Goal: Task Accomplishment & Management: Use online tool/utility

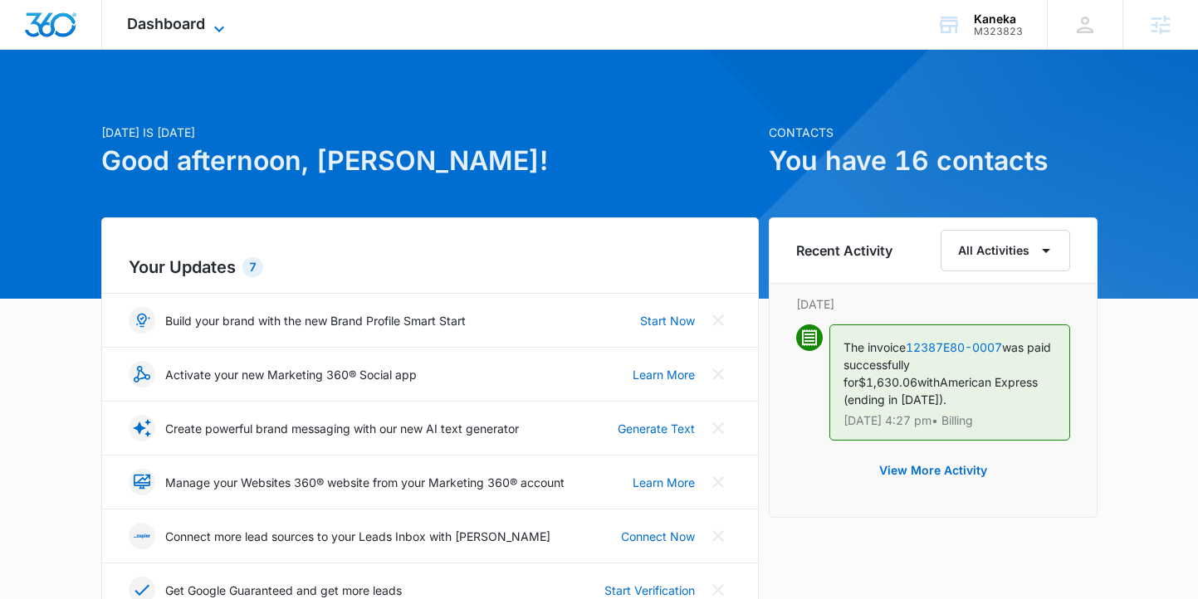
click at [176, 22] on span "Dashboard" at bounding box center [166, 23] width 78 height 17
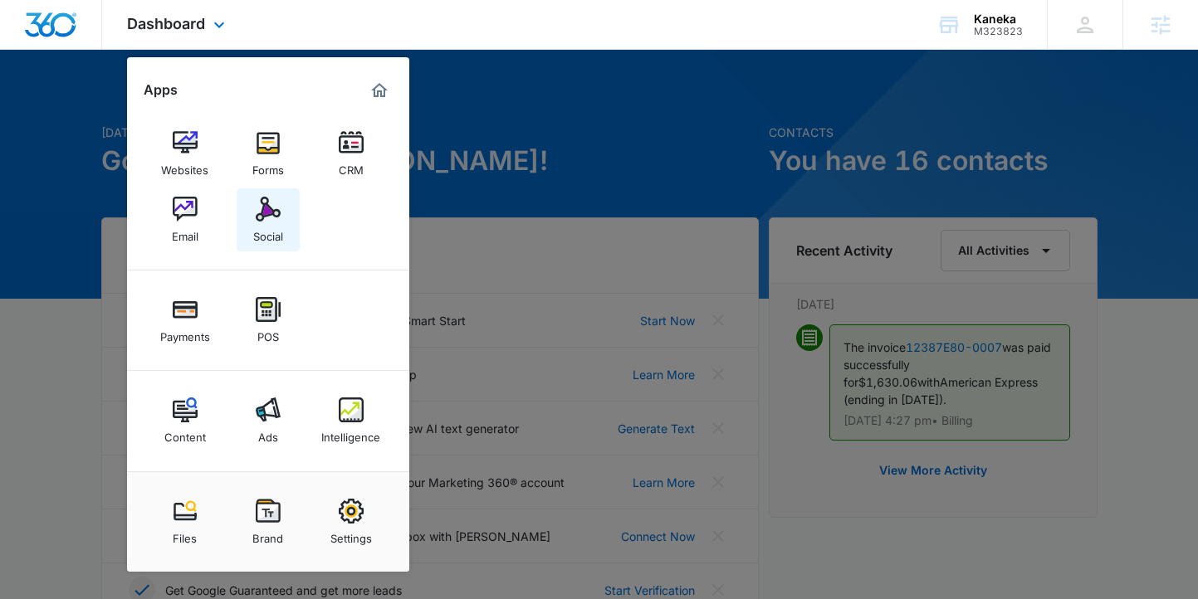
click at [284, 228] on link "Social" at bounding box center [268, 219] width 63 height 63
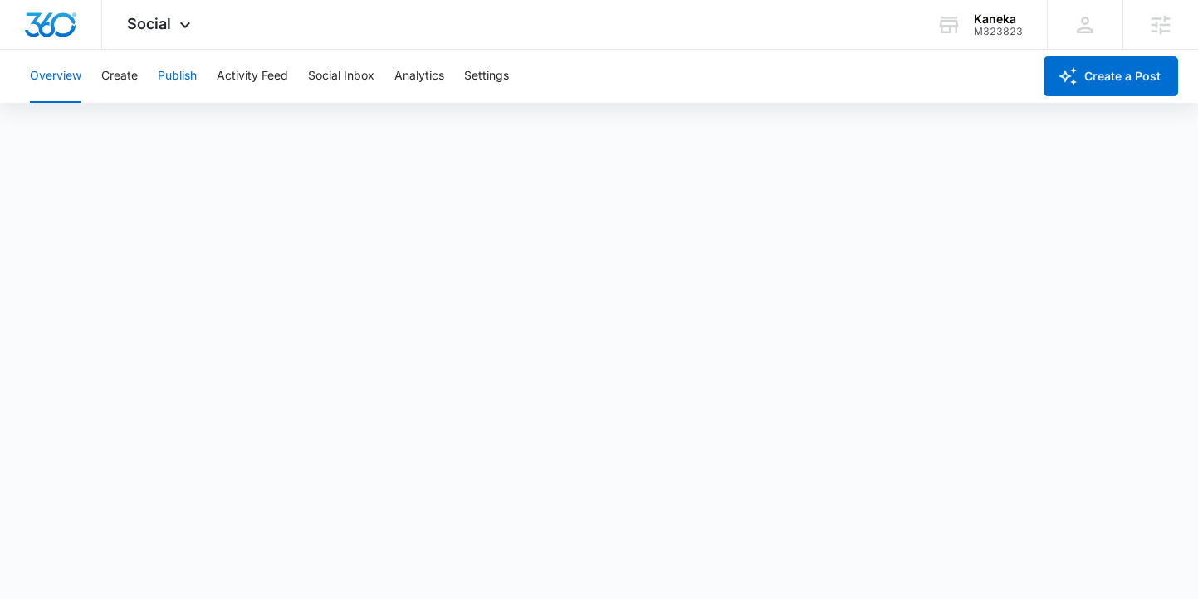
click at [174, 77] on button "Publish" at bounding box center [177, 76] width 39 height 53
click at [181, 81] on button "Publish" at bounding box center [177, 76] width 39 height 53
click at [128, 80] on button "Create" at bounding box center [119, 76] width 37 height 53
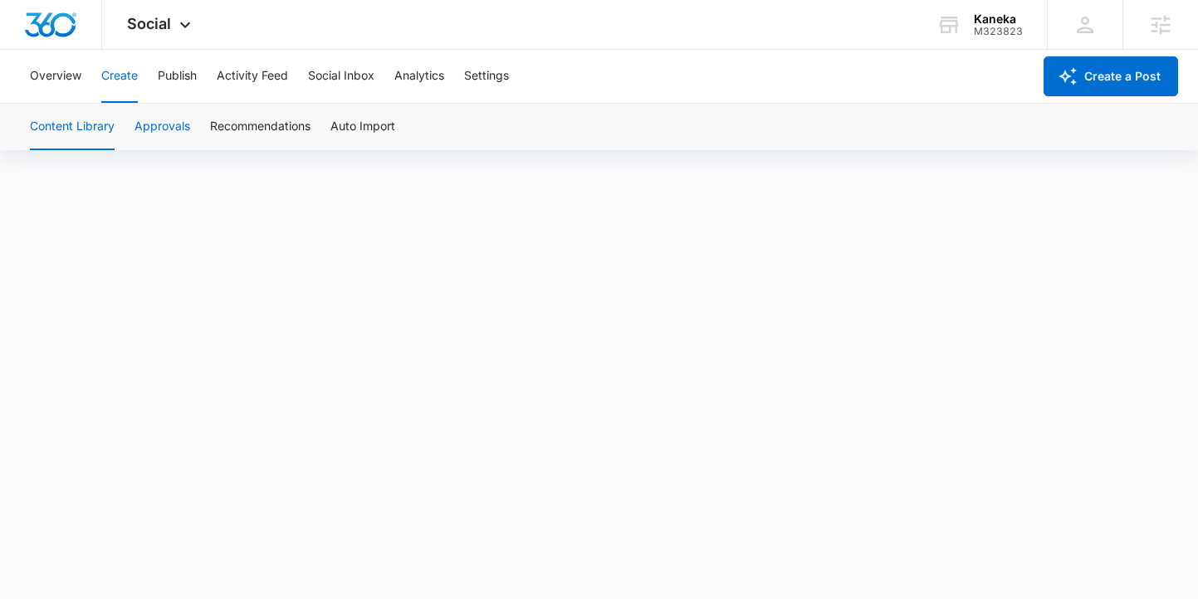
click at [164, 130] on button "Approvals" at bounding box center [163, 127] width 56 height 46
click at [76, 123] on button "Content Library" at bounding box center [72, 127] width 85 height 46
click at [181, 76] on button "Publish" at bounding box center [177, 76] width 39 height 53
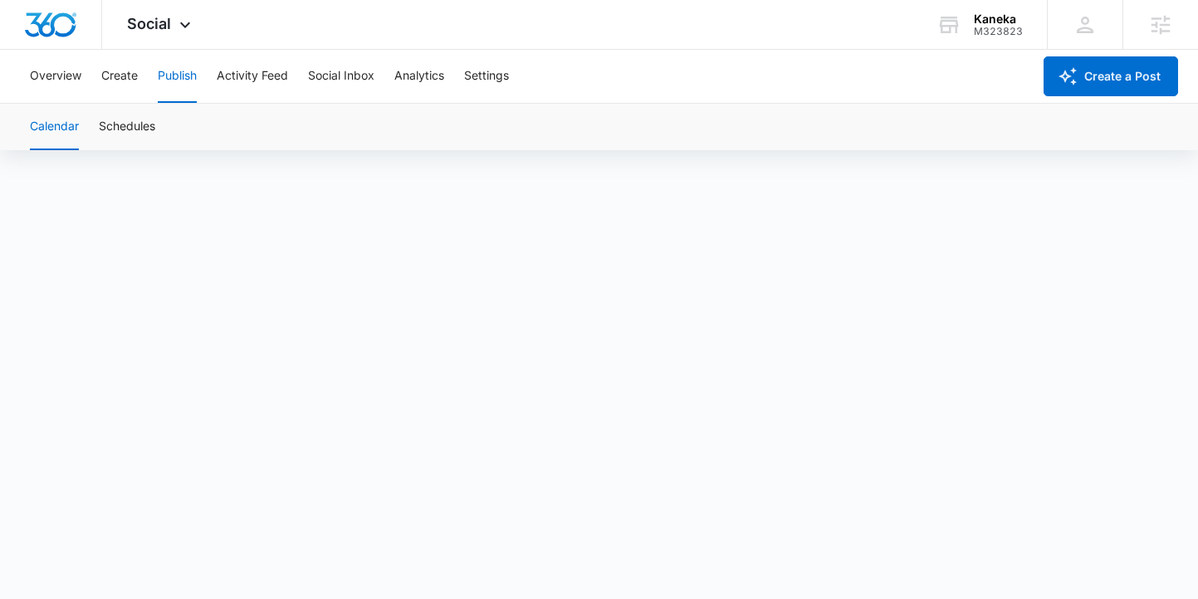
scroll to position [12, 0]
click at [123, 82] on button "Create" at bounding box center [119, 76] width 37 height 53
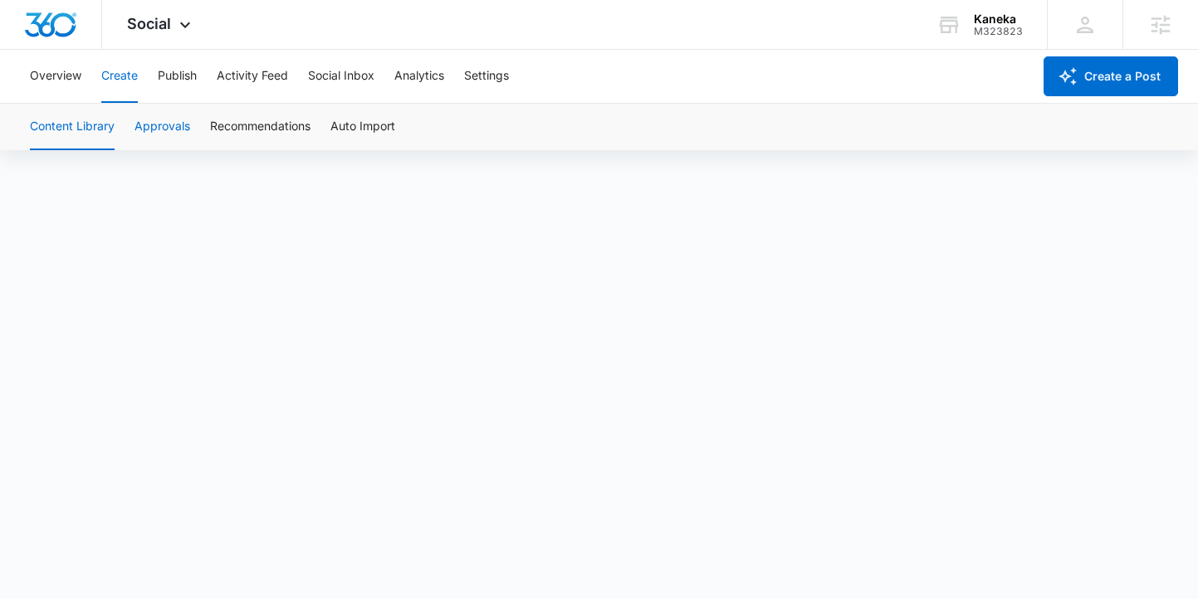
click at [164, 141] on button "Approvals" at bounding box center [163, 127] width 56 height 46
click at [71, 81] on button "Overview" at bounding box center [55, 76] width 51 height 53
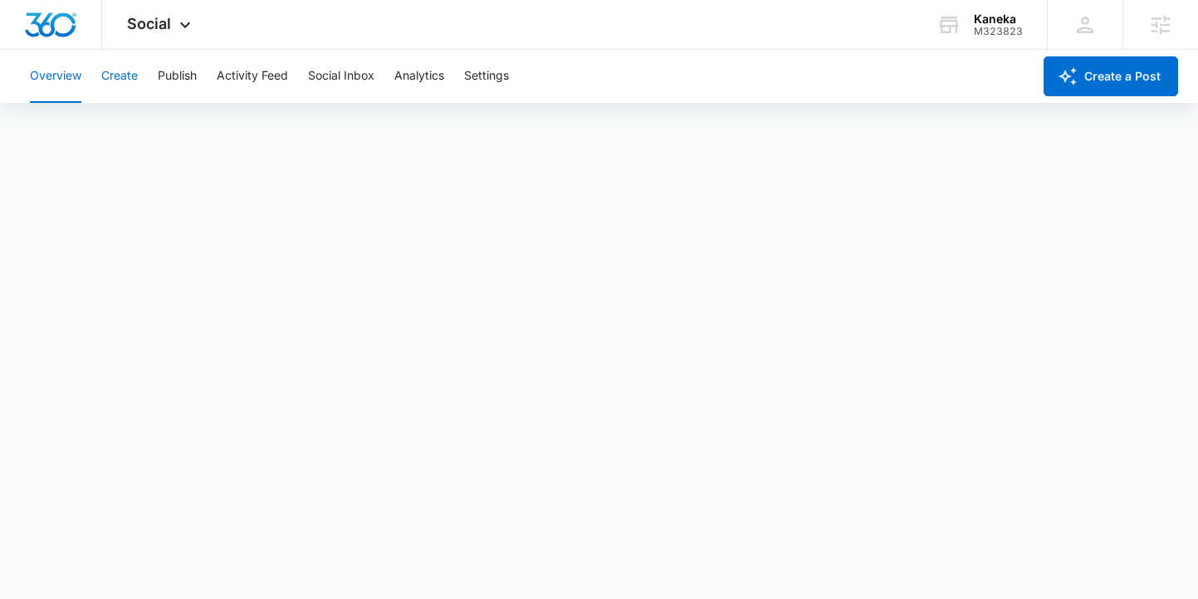
click at [110, 81] on button "Create" at bounding box center [119, 76] width 37 height 53
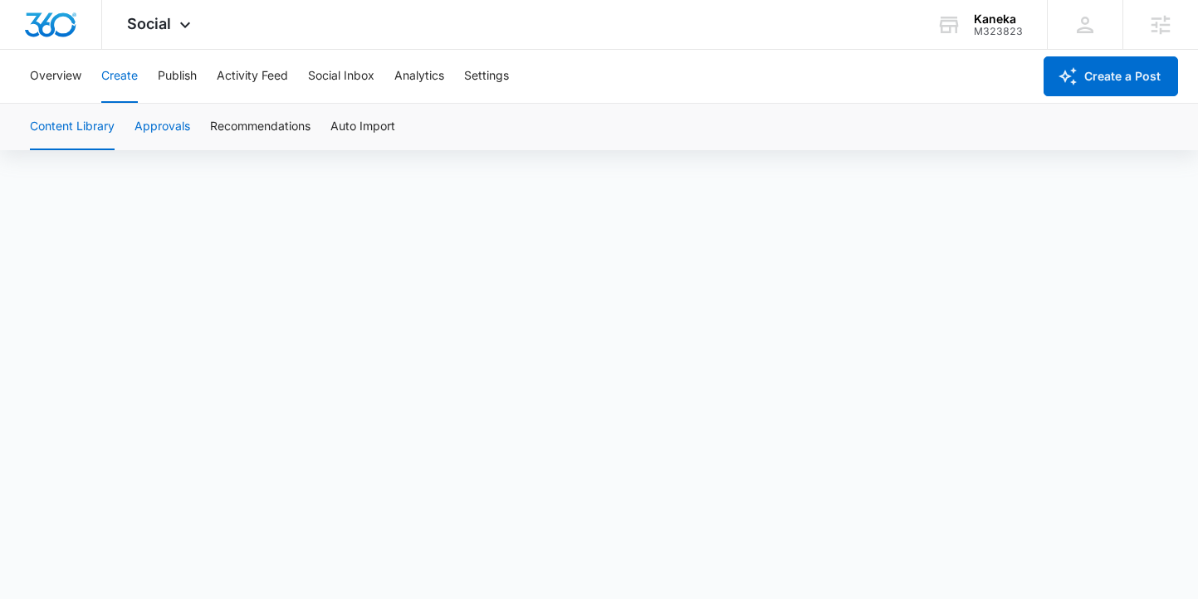
scroll to position [12, 0]
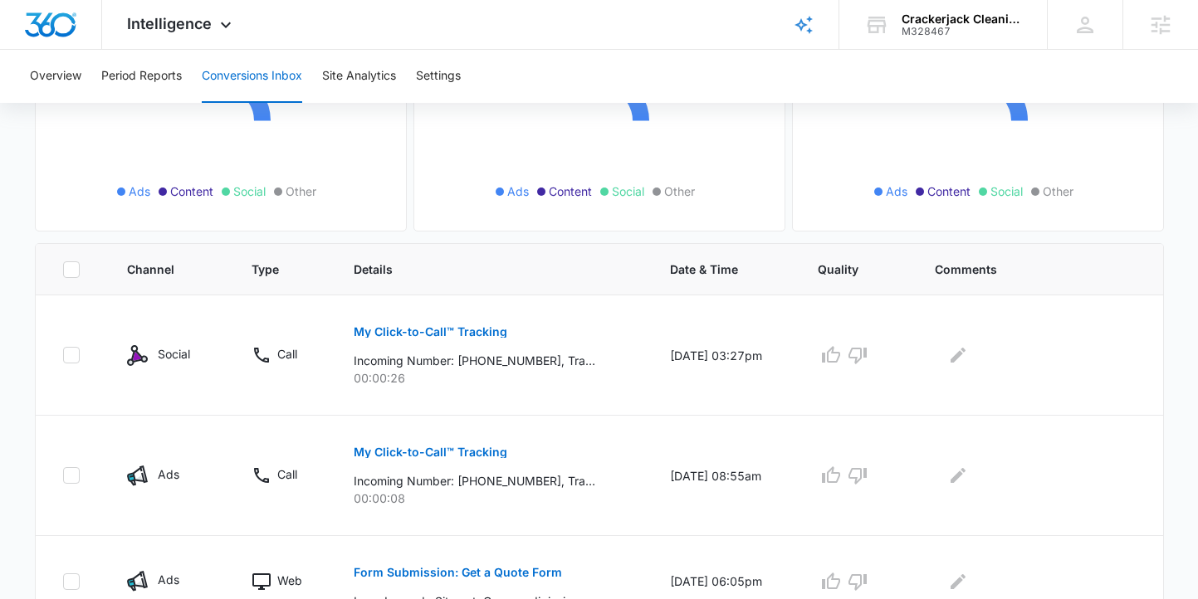
scroll to position [231, 0]
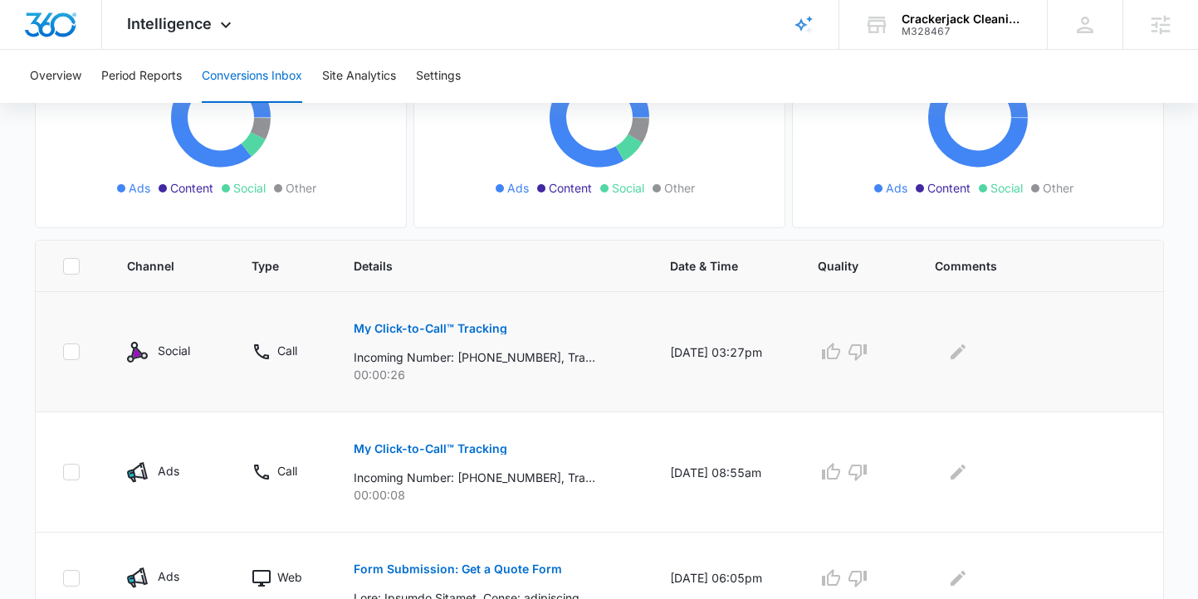
click at [447, 328] on p "My Click-to-Call™ Tracking" at bounding box center [431, 329] width 154 height 12
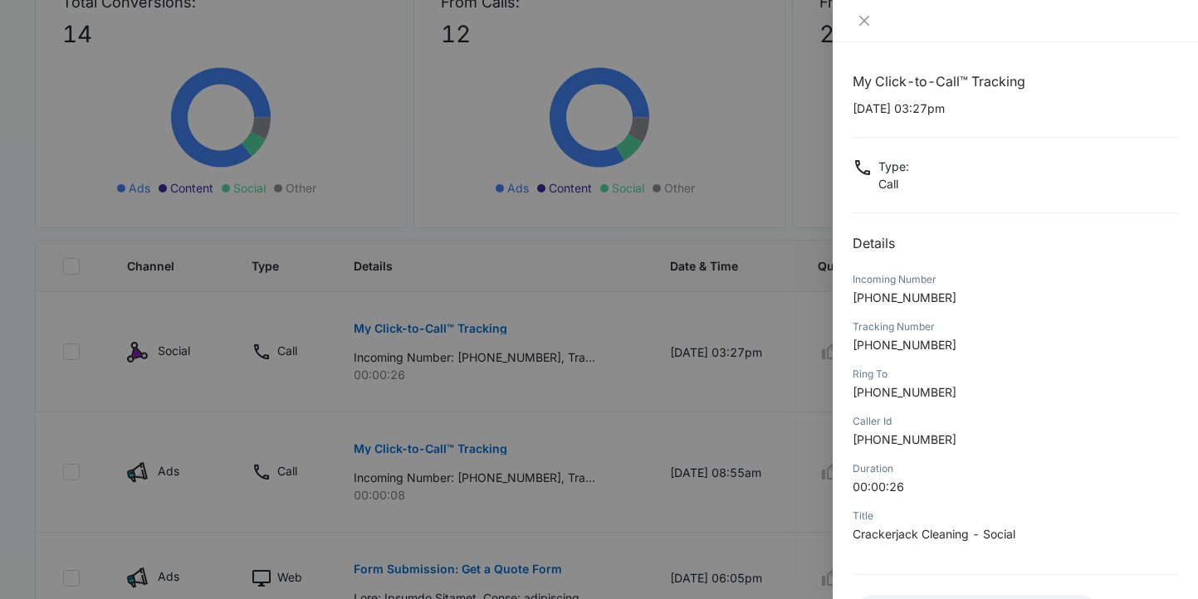
scroll to position [138, 0]
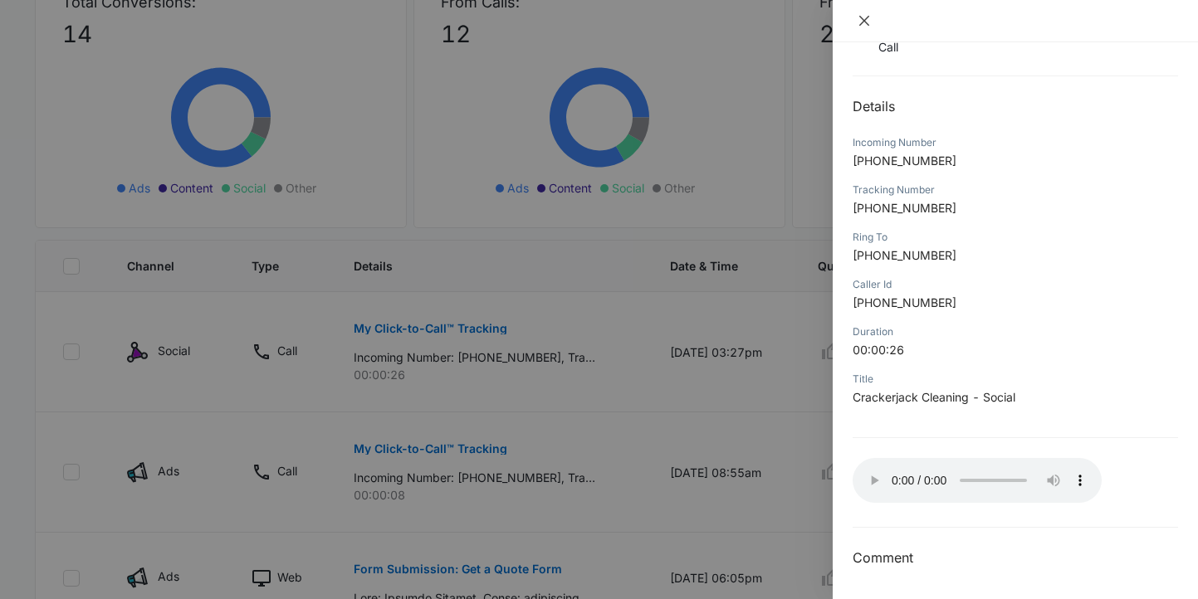
click at [863, 18] on icon "close" at bounding box center [864, 20] width 13 height 13
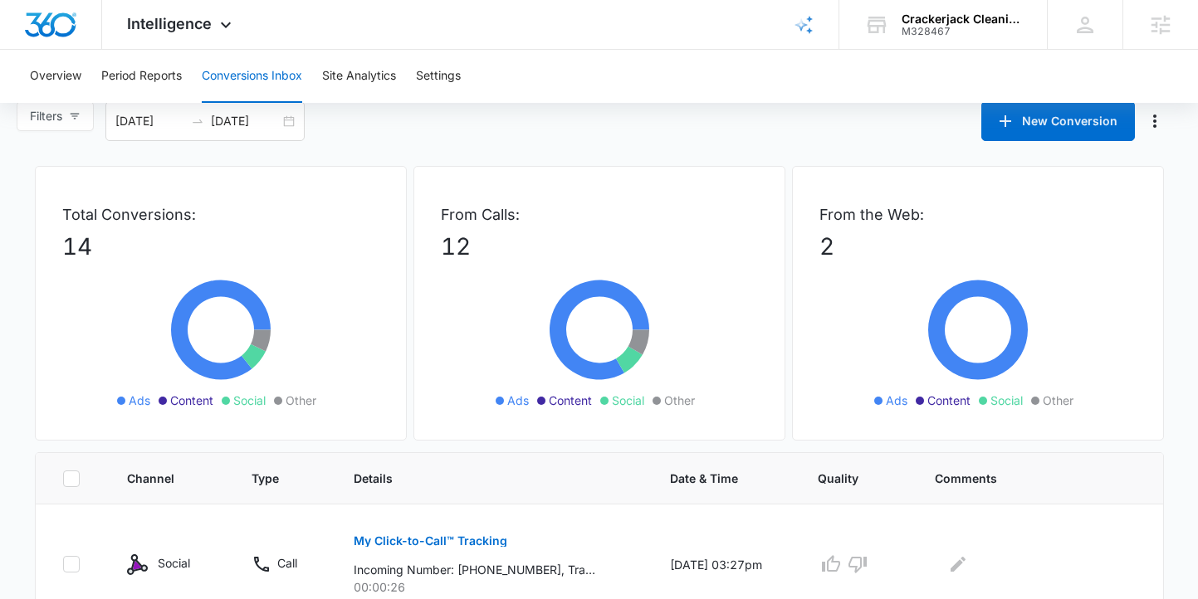
scroll to position [0, 0]
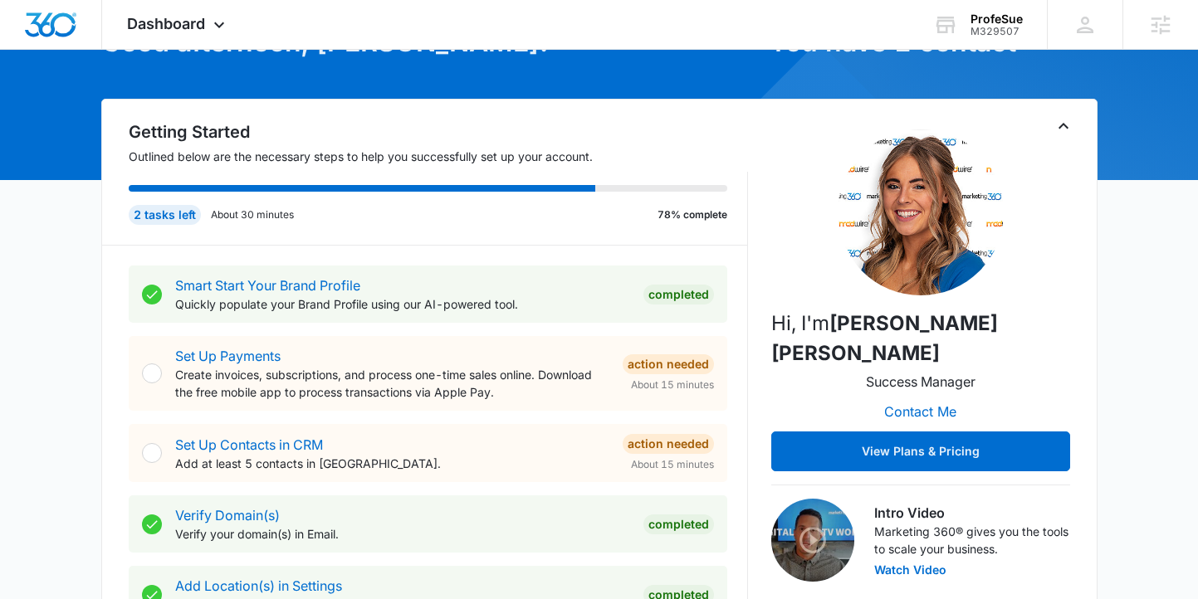
scroll to position [116, 0]
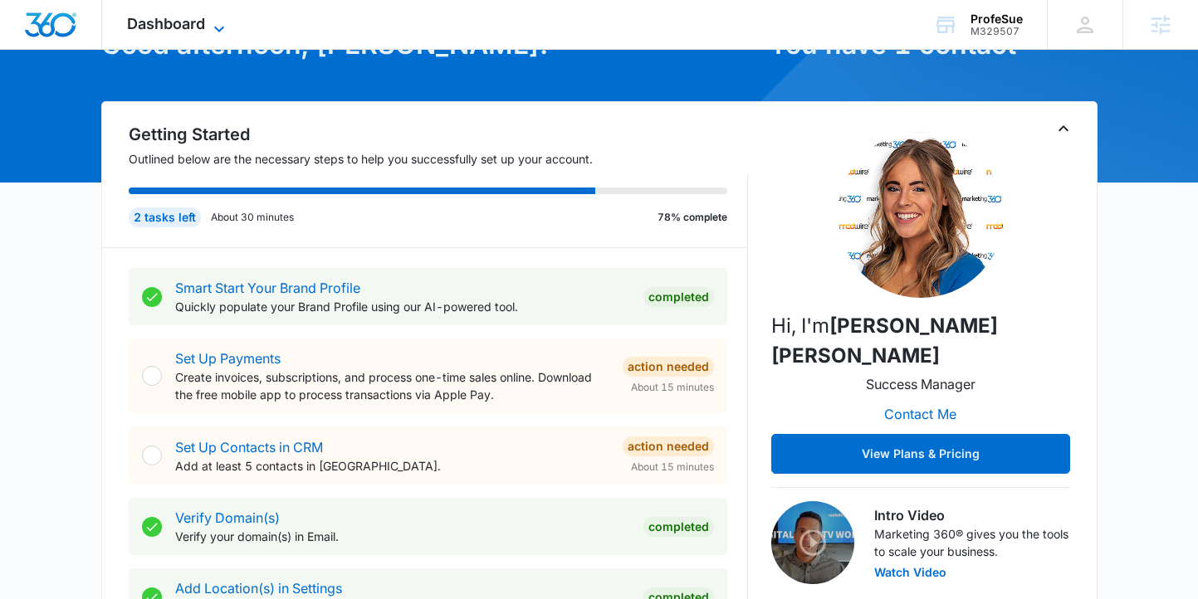
click at [171, 20] on span "Dashboard" at bounding box center [166, 23] width 78 height 17
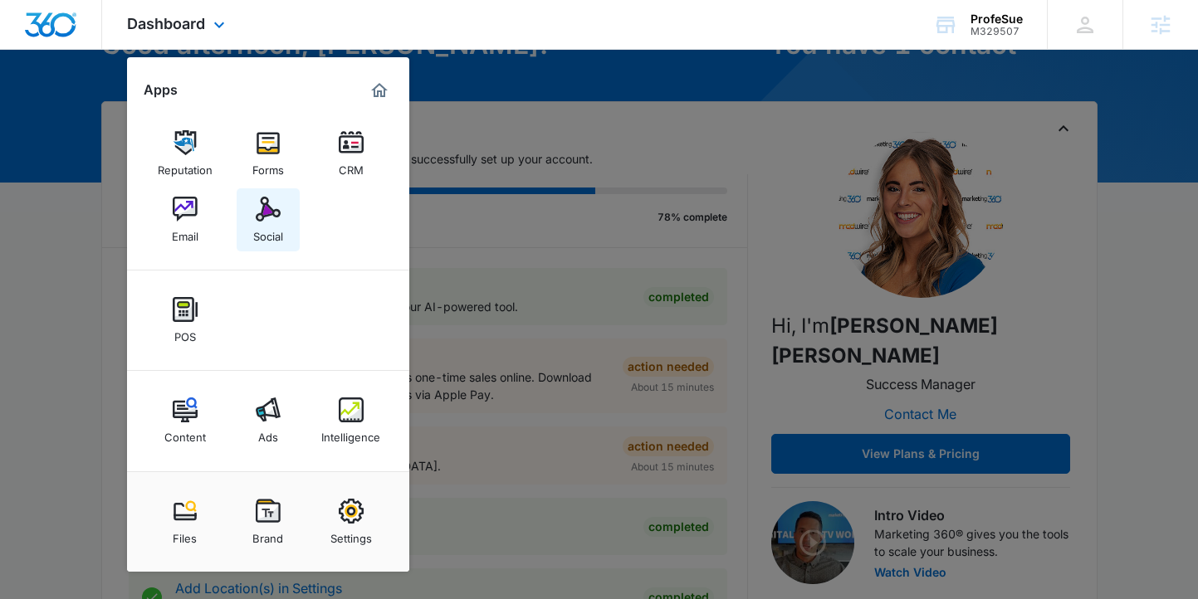
click at [267, 219] on img at bounding box center [268, 209] width 25 height 25
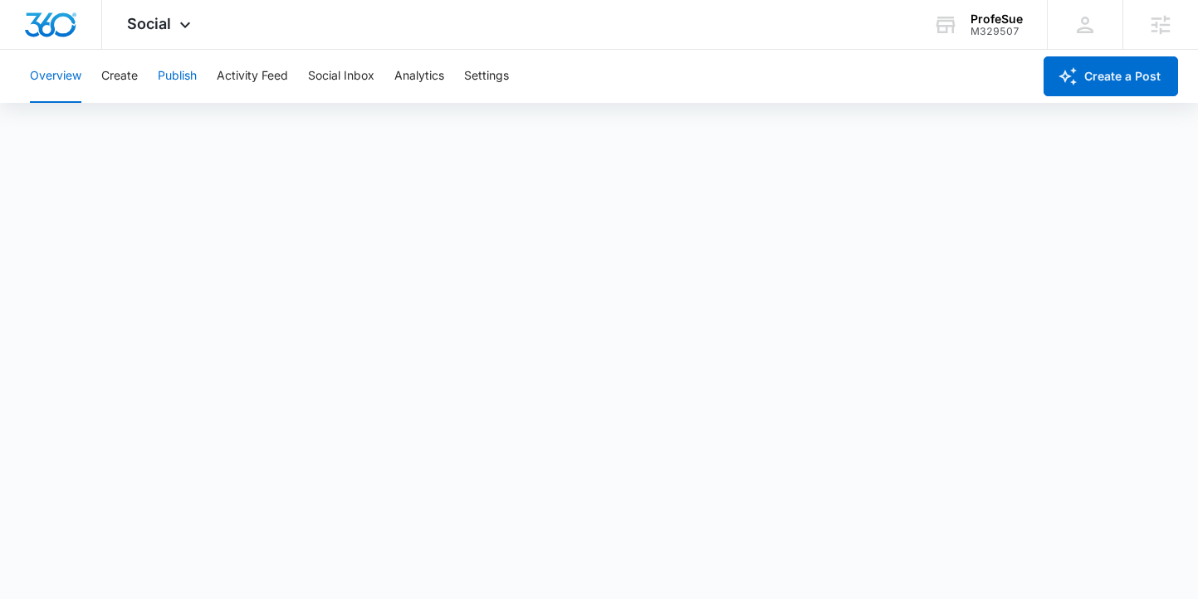
click at [186, 70] on button "Publish" at bounding box center [177, 76] width 39 height 53
click at [129, 83] on button "Create" at bounding box center [119, 76] width 37 height 53
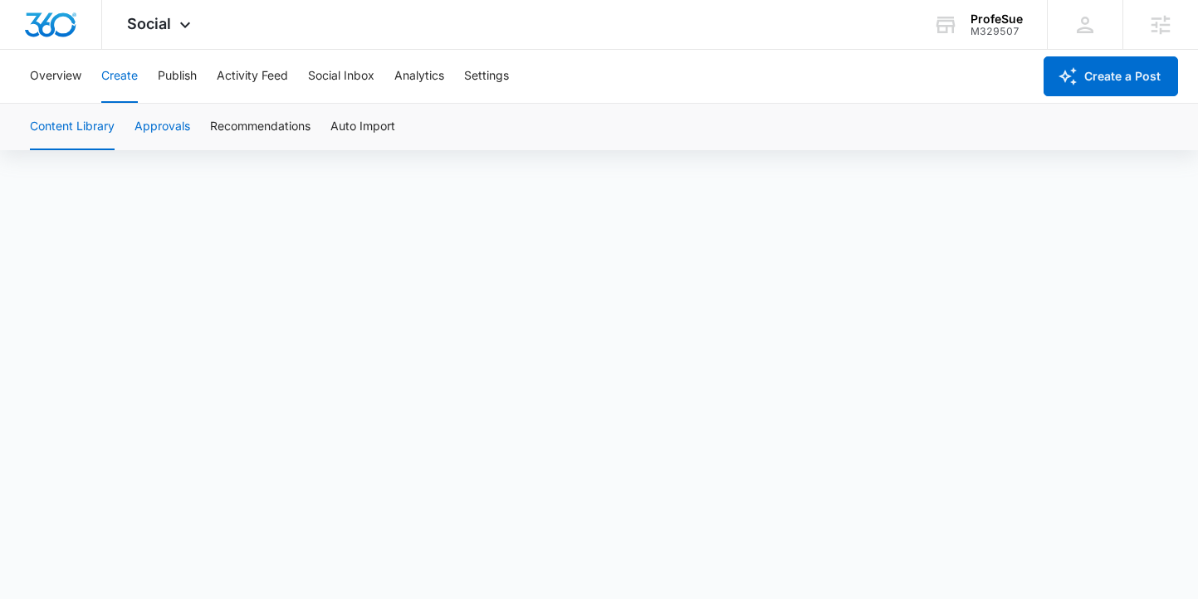
click at [149, 136] on button "Approvals" at bounding box center [163, 127] width 56 height 46
